Goal: Use online tool/utility: Utilize a website feature to perform a specific function

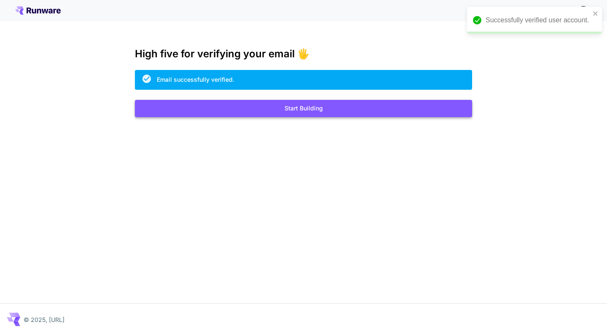
click at [307, 109] on button "Start Building" at bounding box center [303, 108] width 337 height 17
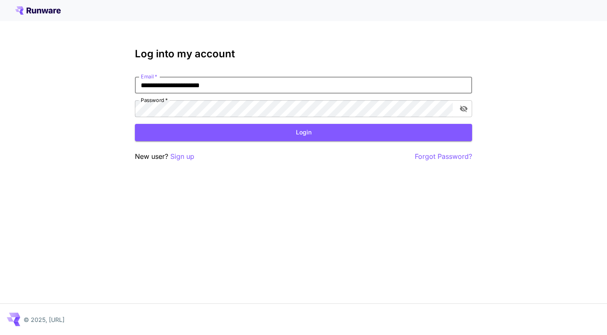
type input "**********"
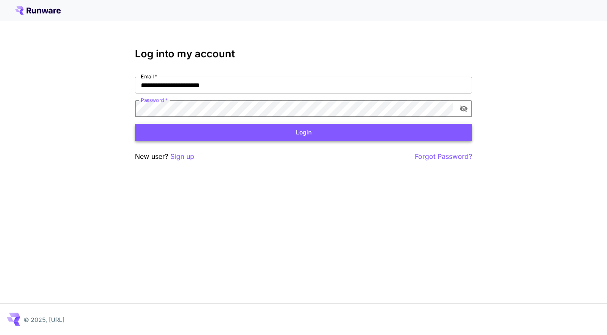
click at [284, 132] on button "Login" at bounding box center [303, 132] width 337 height 17
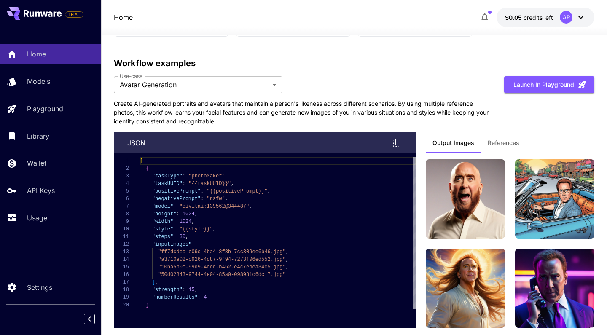
scroll to position [2270, 0]
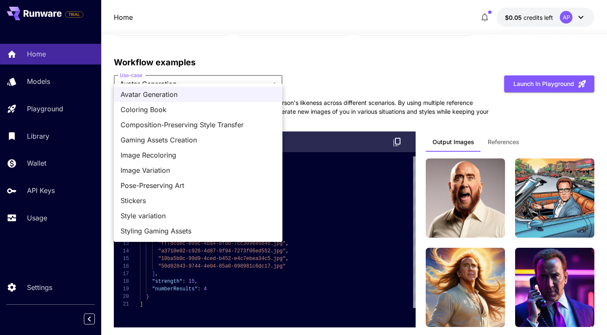
click at [277, 73] on div at bounding box center [303, 167] width 607 height 335
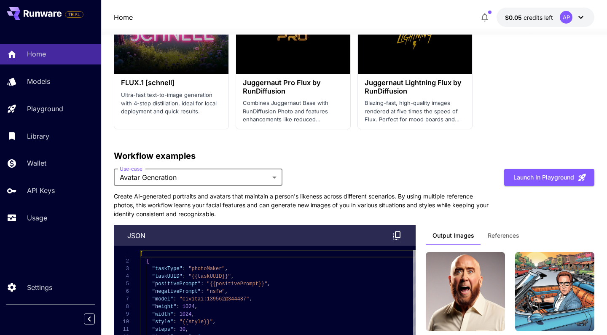
scroll to position [2177, 0]
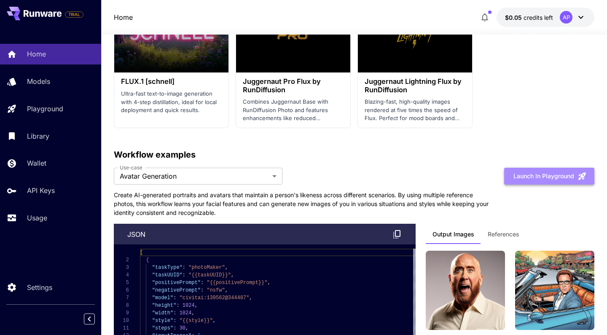
click at [544, 170] on button "Launch in Playground" at bounding box center [549, 176] width 90 height 17
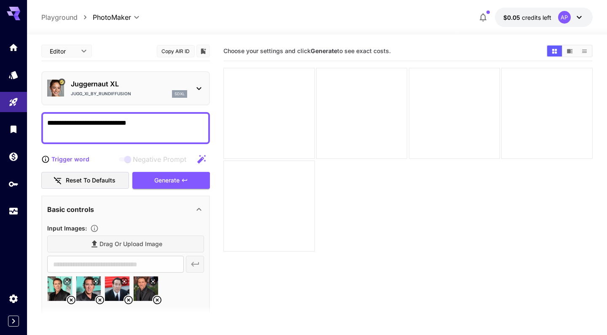
click at [84, 51] on body "**********" at bounding box center [303, 201] width 607 height 402
click at [84, 51] on div at bounding box center [303, 167] width 607 height 335
click at [148, 124] on textarea "**********" at bounding box center [125, 128] width 157 height 20
type textarea "**********"
click at [112, 244] on div "Drag or upload image" at bounding box center [125, 244] width 157 height 17
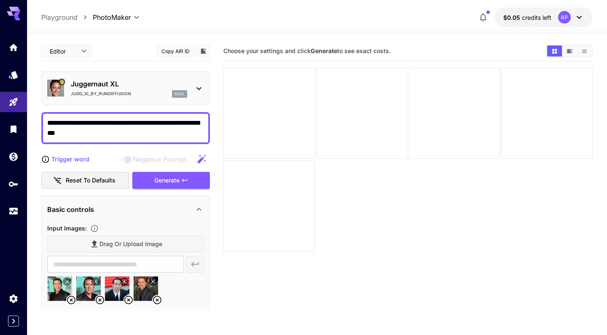
click at [94, 243] on div "Drag or upload image" at bounding box center [125, 244] width 157 height 17
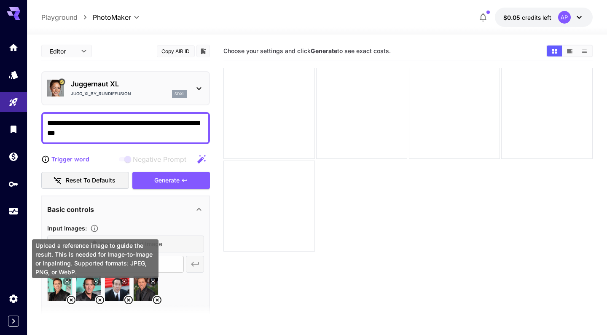
click at [95, 229] on icon "Upload a reference image to guide the result. This is needed for Image-to-Image…" at bounding box center [94, 228] width 8 height 8
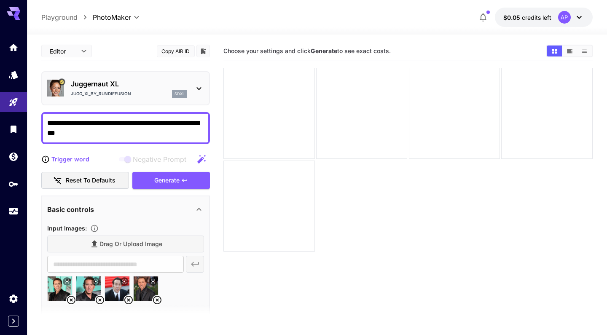
click at [80, 209] on p "Basic controls" at bounding box center [70, 210] width 47 height 10
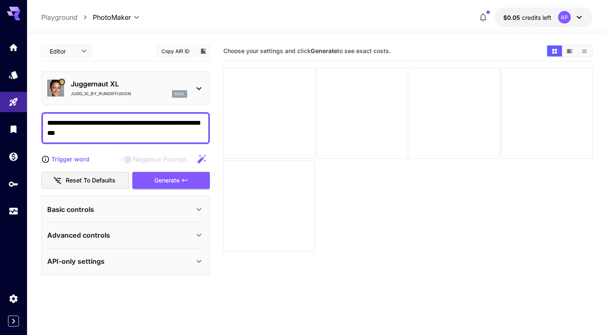
click at [80, 209] on p "Basic controls" at bounding box center [70, 210] width 47 height 10
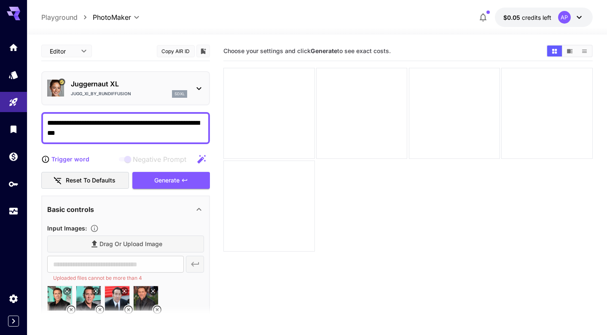
click at [70, 309] on section at bounding box center [125, 315] width 169 height 21
click at [96, 242] on div "Drag or upload image" at bounding box center [125, 244] width 157 height 17
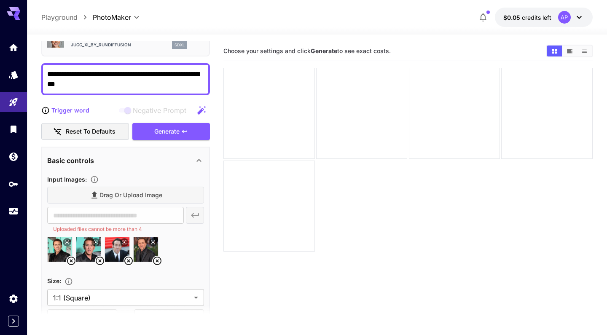
scroll to position [43, 0]
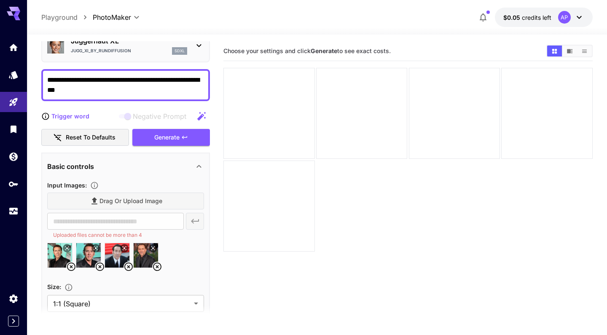
click at [107, 198] on div "Drag or upload image" at bounding box center [125, 201] width 157 height 17
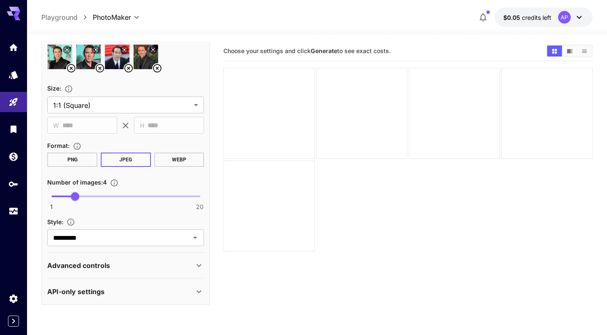
scroll to position [242, 0]
click at [198, 237] on icon "Open" at bounding box center [195, 238] width 10 height 10
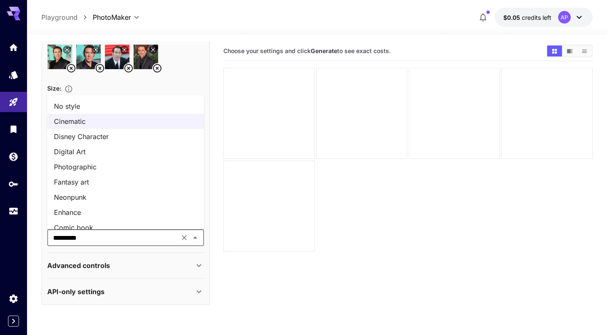
click at [170, 165] on li "Photographic" at bounding box center [125, 166] width 157 height 15
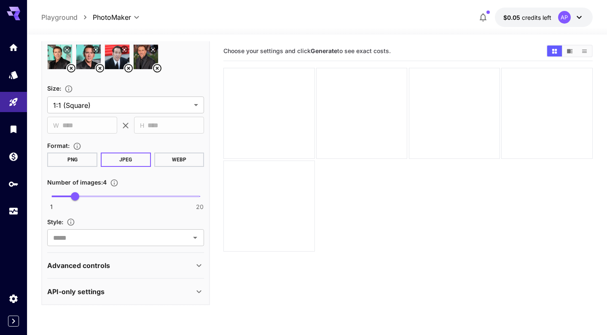
type input "**********"
click at [199, 267] on icon at bounding box center [199, 266] width 10 height 10
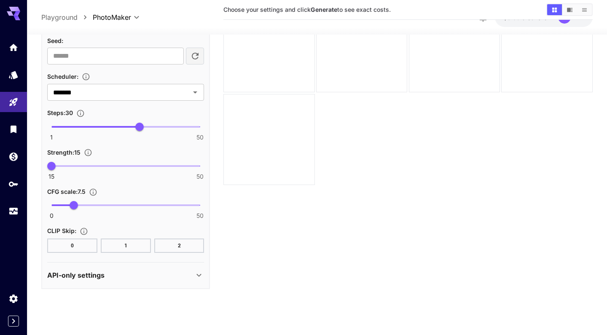
scroll to position [67, 0]
click at [199, 275] on icon at bounding box center [199, 276] width 10 height 10
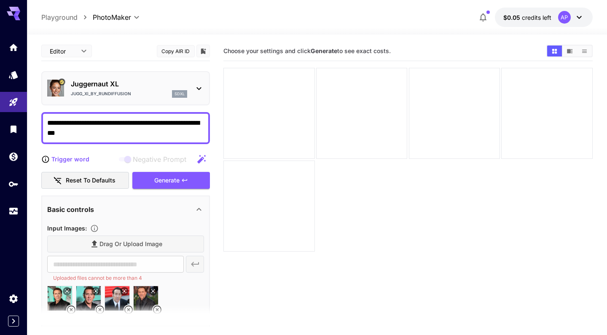
scroll to position [0, 0]
click at [108, 244] on div "Drag or upload image" at bounding box center [125, 244] width 157 height 17
click at [91, 241] on div "Drag or upload image" at bounding box center [125, 244] width 157 height 17
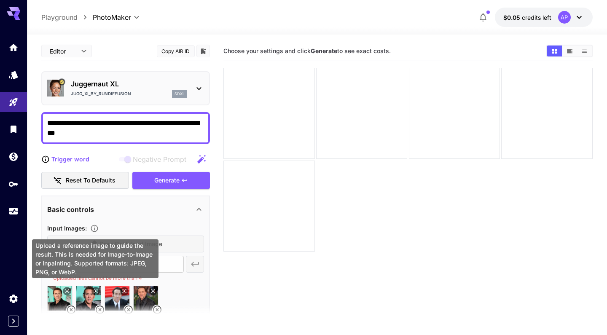
click at [96, 227] on icon "Upload a reference image to guide the result. This is needed for Image-to-Image…" at bounding box center [94, 228] width 8 height 8
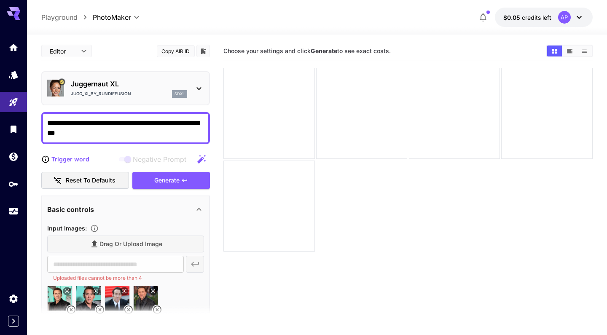
click at [73, 229] on span "Input Images :" at bounding box center [67, 228] width 40 height 7
click at [198, 89] on icon at bounding box center [199, 88] width 5 height 3
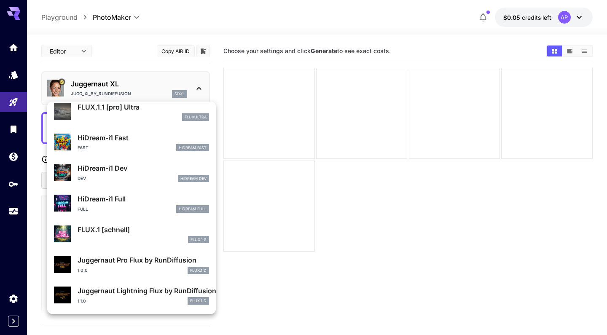
scroll to position [695, 0]
click at [338, 281] on div at bounding box center [303, 167] width 607 height 335
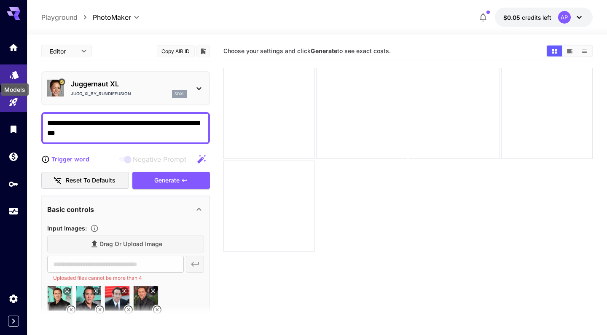
click at [14, 76] on icon "Models" at bounding box center [14, 73] width 9 height 8
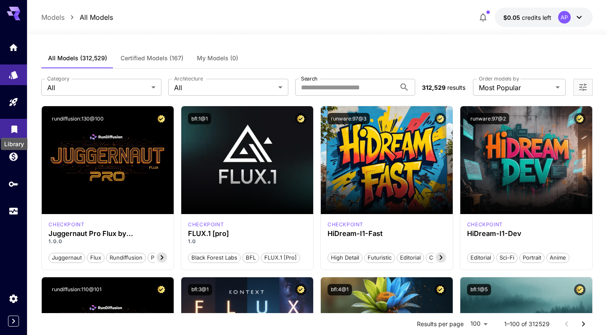
click at [13, 125] on icon "Library" at bounding box center [14, 127] width 6 height 8
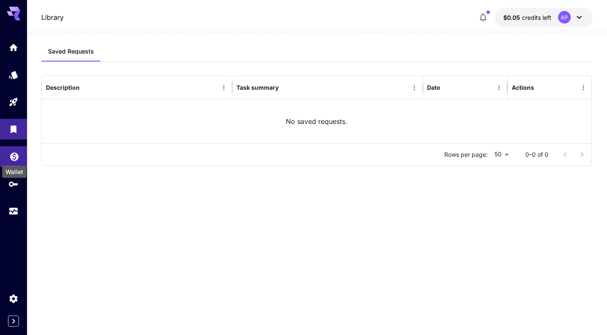
click at [14, 159] on icon "Wallet" at bounding box center [14, 155] width 10 height 10
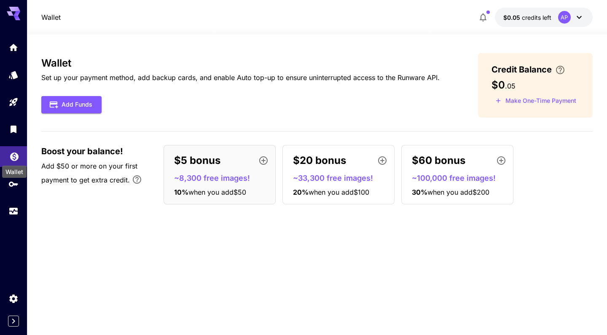
click at [14, 159] on icon "Wallet" at bounding box center [14, 154] width 10 height 10
